Goal: Task Accomplishment & Management: Manage account settings

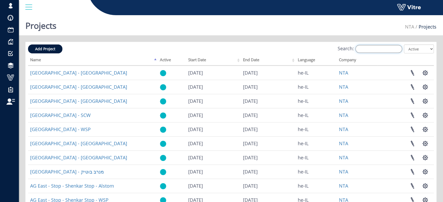
click at [377, 48] on input "Search:" at bounding box center [378, 49] width 47 height 8
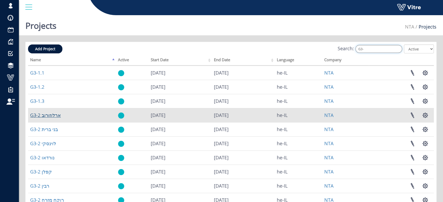
type input "G3-"
click at [50, 115] on link "G3-2 ארלוזורוב" at bounding box center [45, 115] width 31 height 6
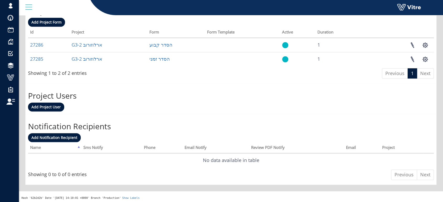
scroll to position [227, 0]
click at [47, 104] on span "Add Project User" at bounding box center [45, 106] width 29 height 5
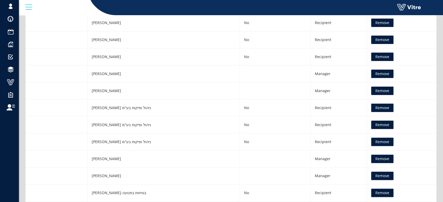
scroll to position [116, 0]
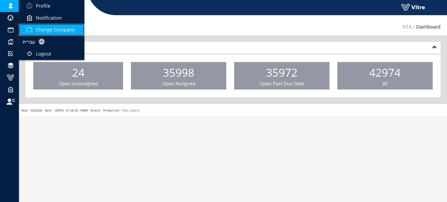
click at [54, 28] on span "Change Company" at bounding box center [55, 29] width 39 height 6
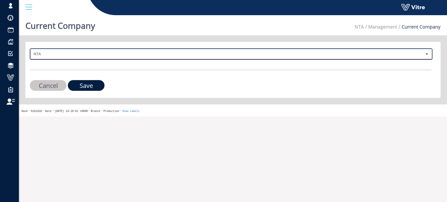
click at [65, 55] on span "NTA" at bounding box center [227, 53] width 392 height 9
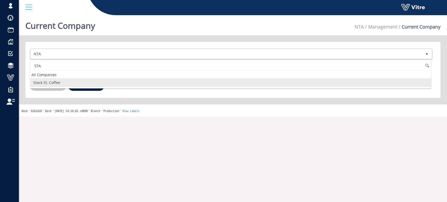
click at [58, 83] on li "Stack St. Coffee" at bounding box center [230, 82] width 401 height 9
type input "STA"
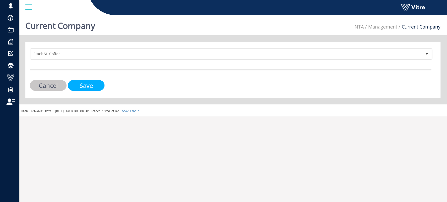
click at [80, 87] on input "Save" at bounding box center [86, 85] width 37 height 11
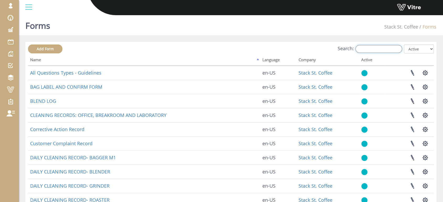
click at [375, 50] on input "Search:" at bounding box center [378, 49] width 47 height 8
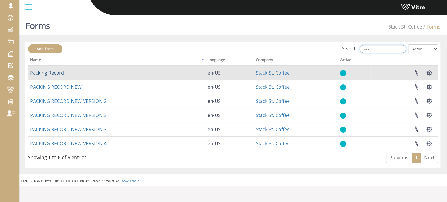
type input "pack"
click at [56, 74] on link "Packing Record" at bounding box center [47, 73] width 34 height 6
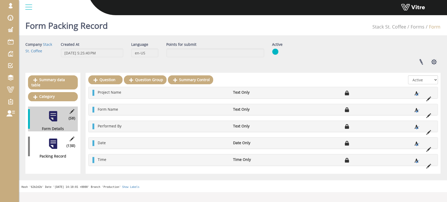
click at [50, 139] on div at bounding box center [53, 144] width 12 height 12
